Goal: Task Accomplishment & Management: Complete application form

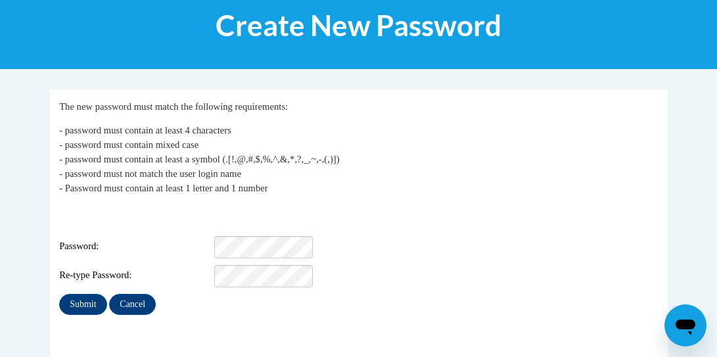
scroll to position [179, 0]
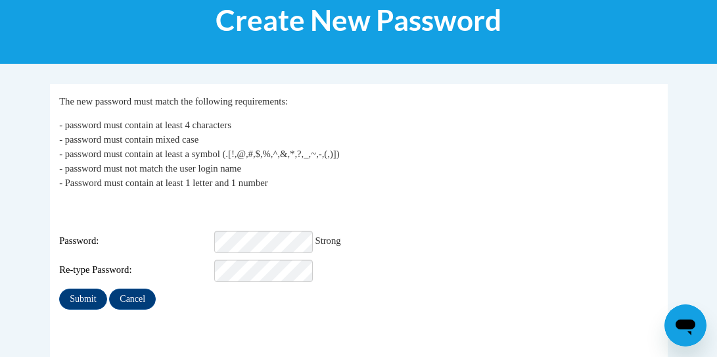
click at [457, 310] on fieldset "My Password The new password must match the following requirements: - password …" at bounding box center [359, 229] width 618 height 290
click at [87, 292] on input "Submit" at bounding box center [82, 299] width 47 height 21
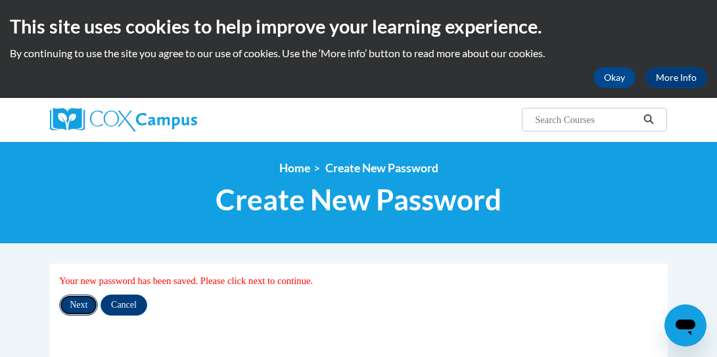
click at [73, 302] on input "Next" at bounding box center [78, 304] width 39 height 21
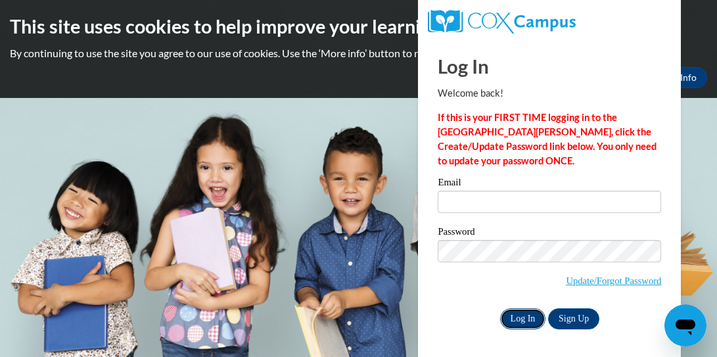
click at [530, 316] on input "Log In" at bounding box center [523, 318] width 46 height 21
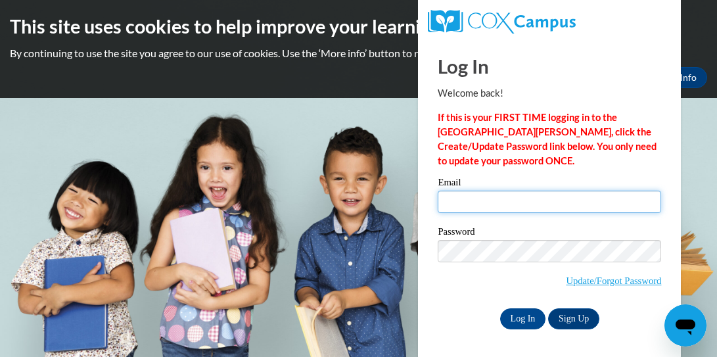
type input "[EMAIL_ADDRESS][DOMAIN_NAME]"
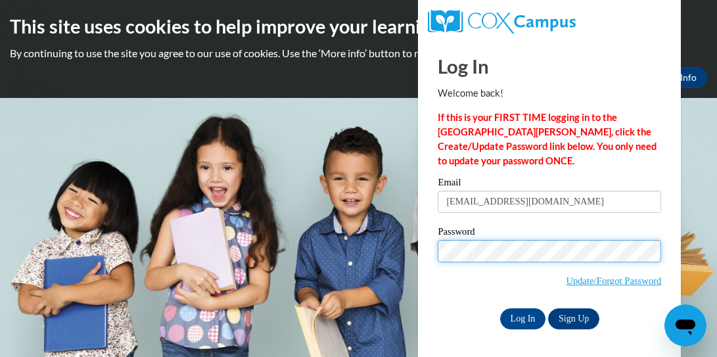
click at [301, 245] on body "This site uses cookies to help improve your learning experience. By continuing …" at bounding box center [358, 178] width 717 height 357
click at [500, 308] on input "Log In" at bounding box center [523, 318] width 46 height 21
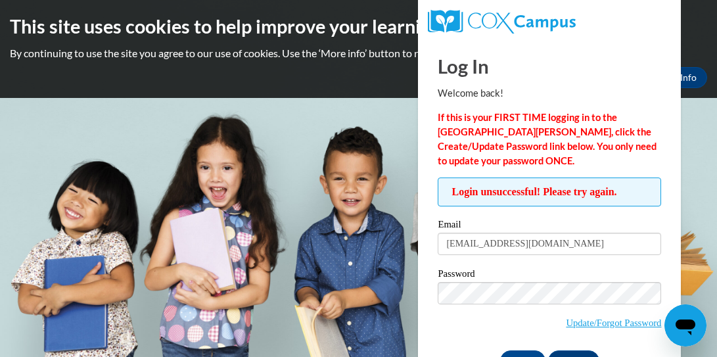
click at [494, 177] on span "Login unsuccessful! Please try again." at bounding box center [549, 191] width 223 height 29
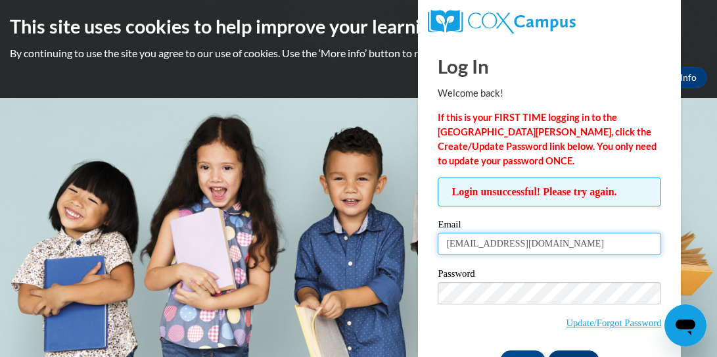
click at [513, 241] on input "[EMAIL_ADDRESS][DOMAIN_NAME]" at bounding box center [549, 244] width 223 height 22
drag, startPoint x: 628, startPoint y: 245, endPoint x: 285, endPoint y: 223, distance: 343.8
click at [285, 223] on body "This site uses cookies to help improve your learning experience. By continuing …" at bounding box center [358, 178] width 717 height 357
click at [598, 247] on input "[EMAIL_ADDRESS][DOMAIN_NAME]" at bounding box center [549, 244] width 223 height 22
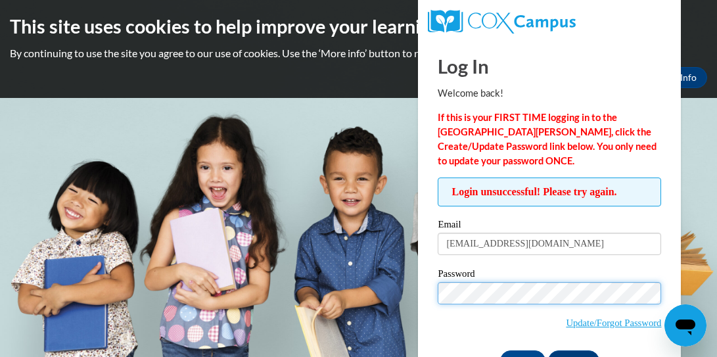
click at [281, 292] on body "This site uses cookies to help improve your learning experience. By continuing …" at bounding box center [358, 178] width 717 height 357
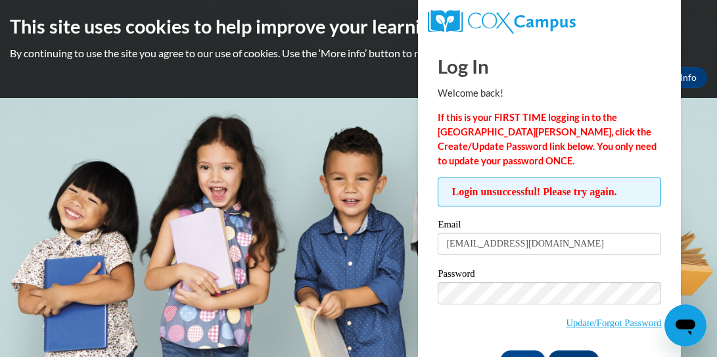
drag, startPoint x: 538, startPoint y: 341, endPoint x: 572, endPoint y: 339, distance: 34.2
click at [538, 341] on div "Password Update/Forgot Password" at bounding box center [549, 308] width 223 height 78
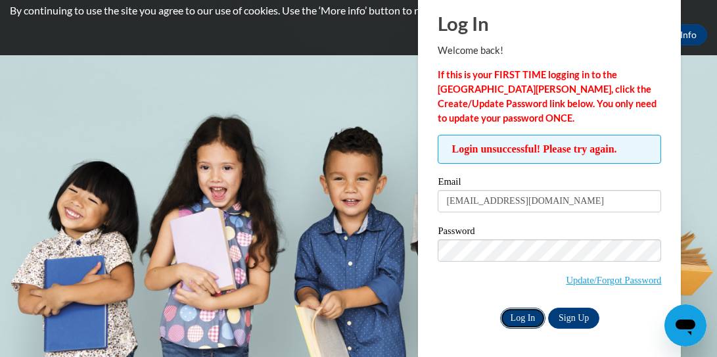
click at [526, 315] on input "Log In" at bounding box center [523, 318] width 46 height 21
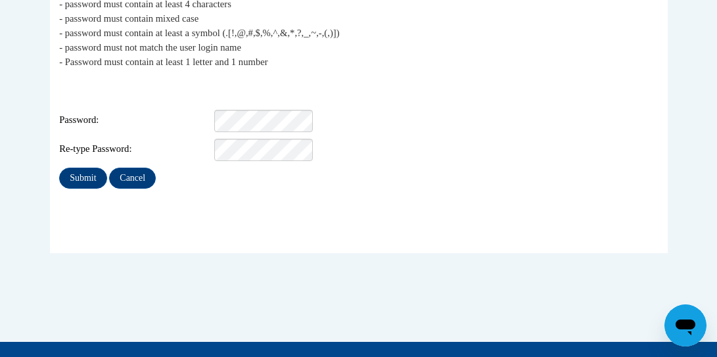
scroll to position [304, 0]
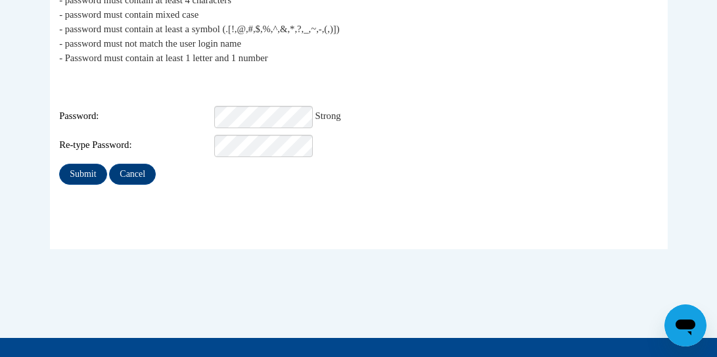
click at [444, 82] on div "Login: cat@atlantaspeechschool.org Password: Strong Re-type Password:" at bounding box center [358, 116] width 599 height 82
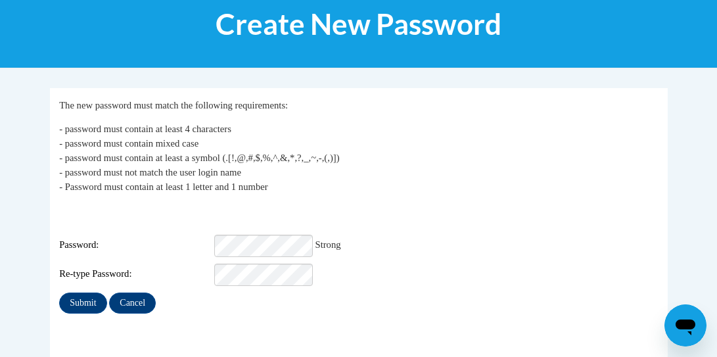
scroll to position [177, 0]
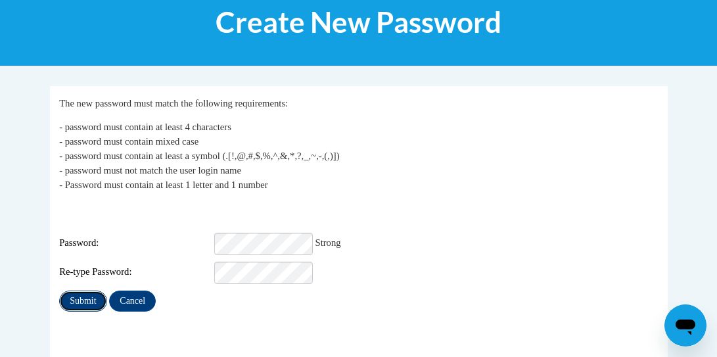
click at [87, 291] on input "Submit" at bounding box center [82, 301] width 47 height 21
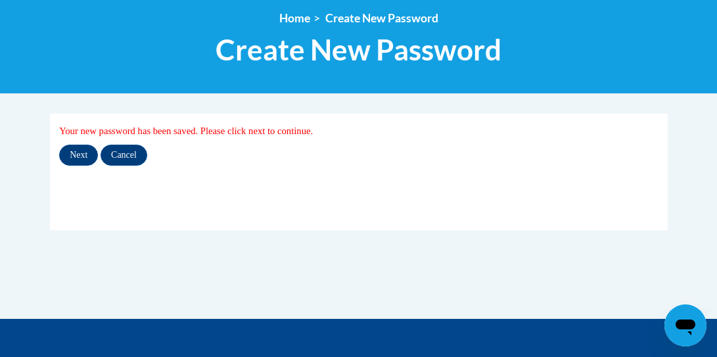
scroll to position [156, 0]
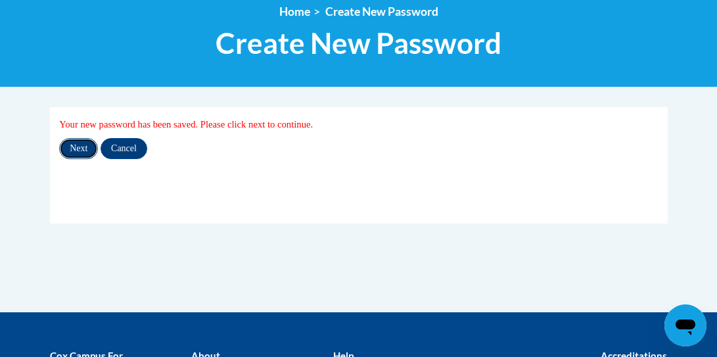
click at [80, 143] on input "Next" at bounding box center [78, 148] width 39 height 21
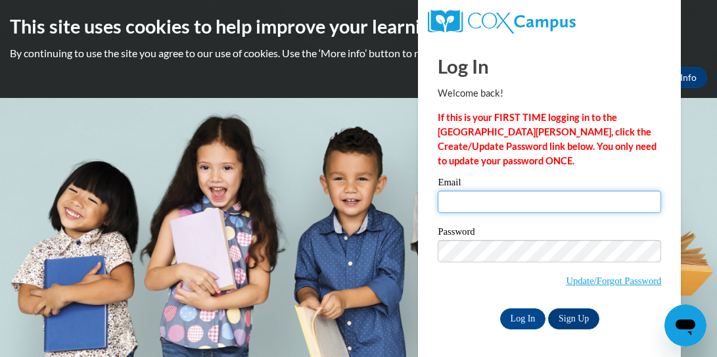
type input "[EMAIL_ADDRESS][DOMAIN_NAME]"
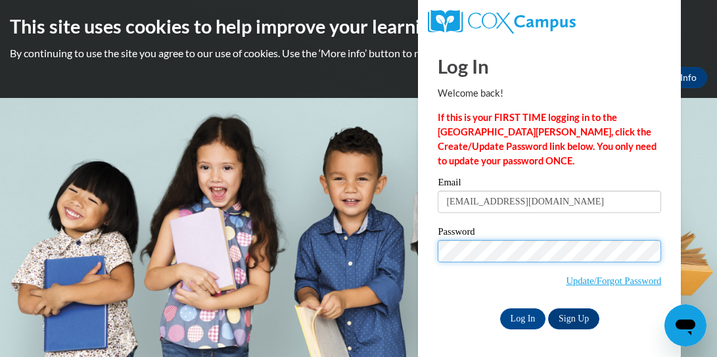
click at [285, 248] on body "This site uses cookies to help improve your learning experience. By continuing …" at bounding box center [358, 178] width 717 height 357
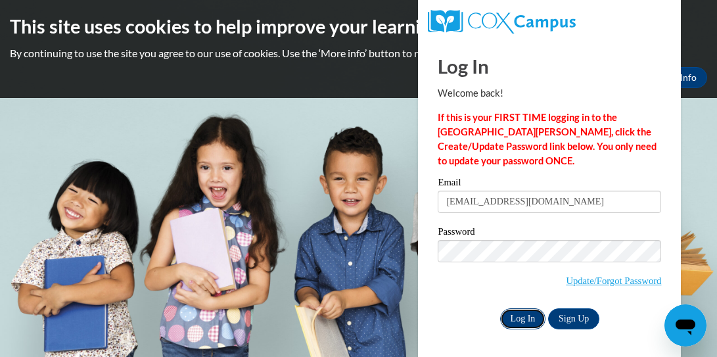
click at [523, 324] on input "Log In" at bounding box center [523, 318] width 46 height 21
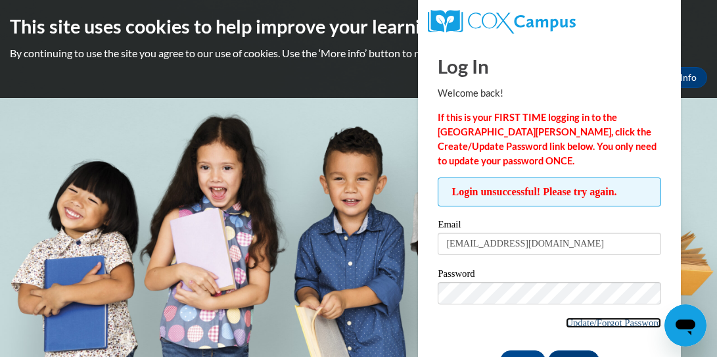
click at [599, 320] on link "Update/Forgot Password" at bounding box center [613, 322] width 95 height 11
